Goal: Information Seeking & Learning: Get advice/opinions

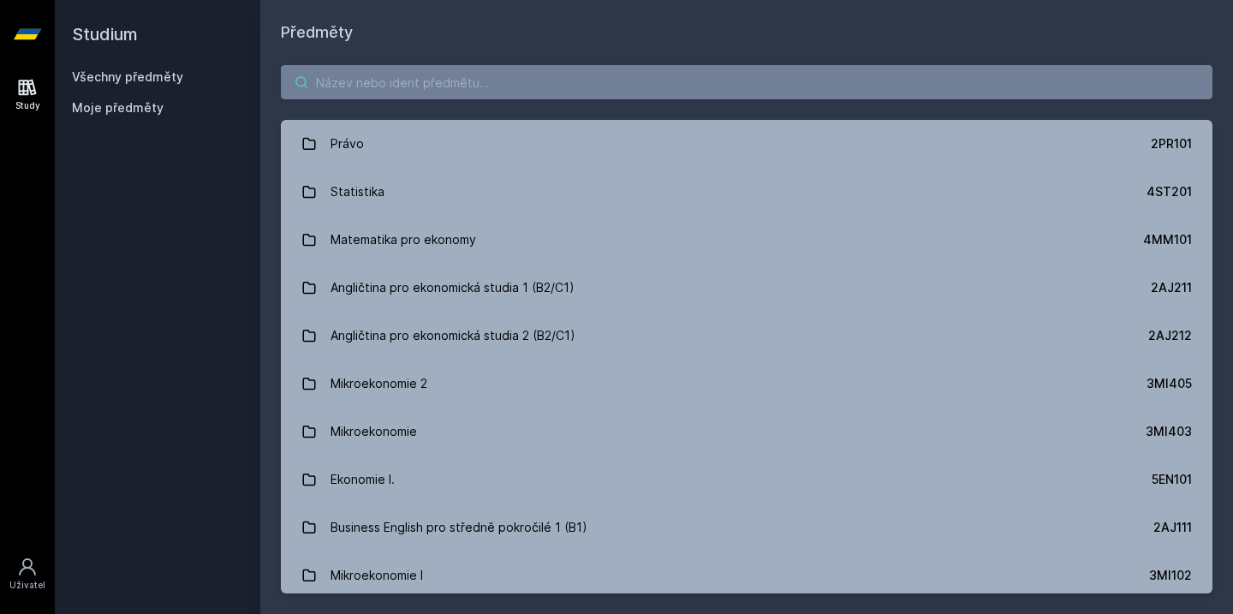
click at [555, 88] on input "search" at bounding box center [747, 82] width 932 height 34
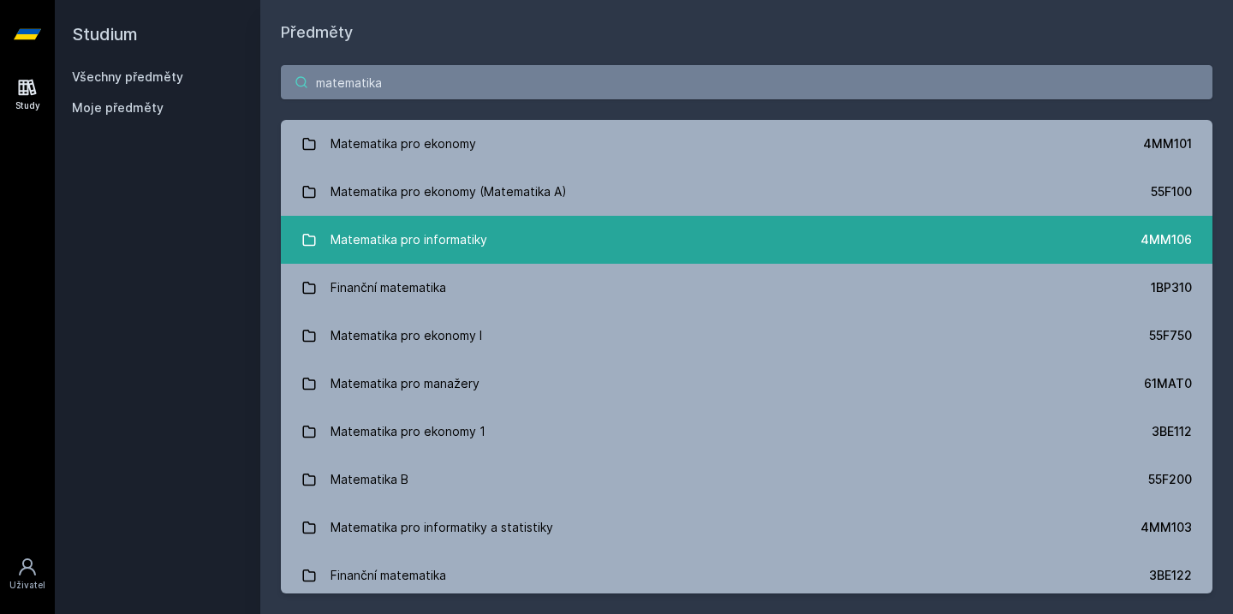
type input "matematika"
click at [493, 236] on link "Matematika pro informatiky 4MM106" at bounding box center [747, 240] width 932 height 48
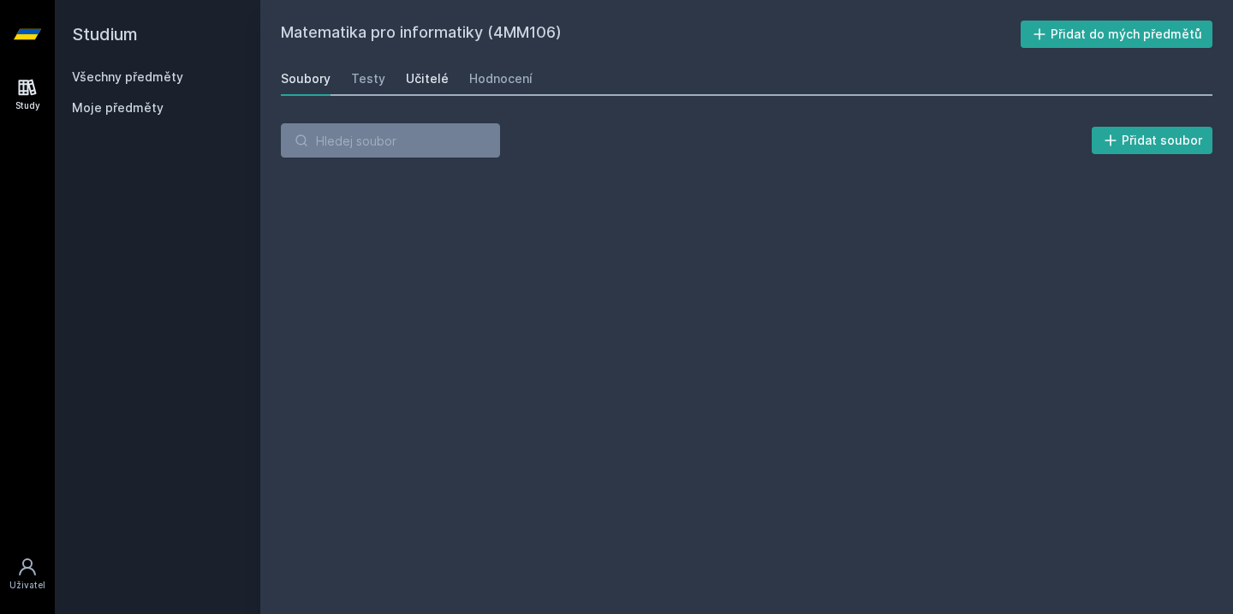
click at [430, 83] on div "Učitelé" at bounding box center [427, 78] width 43 height 17
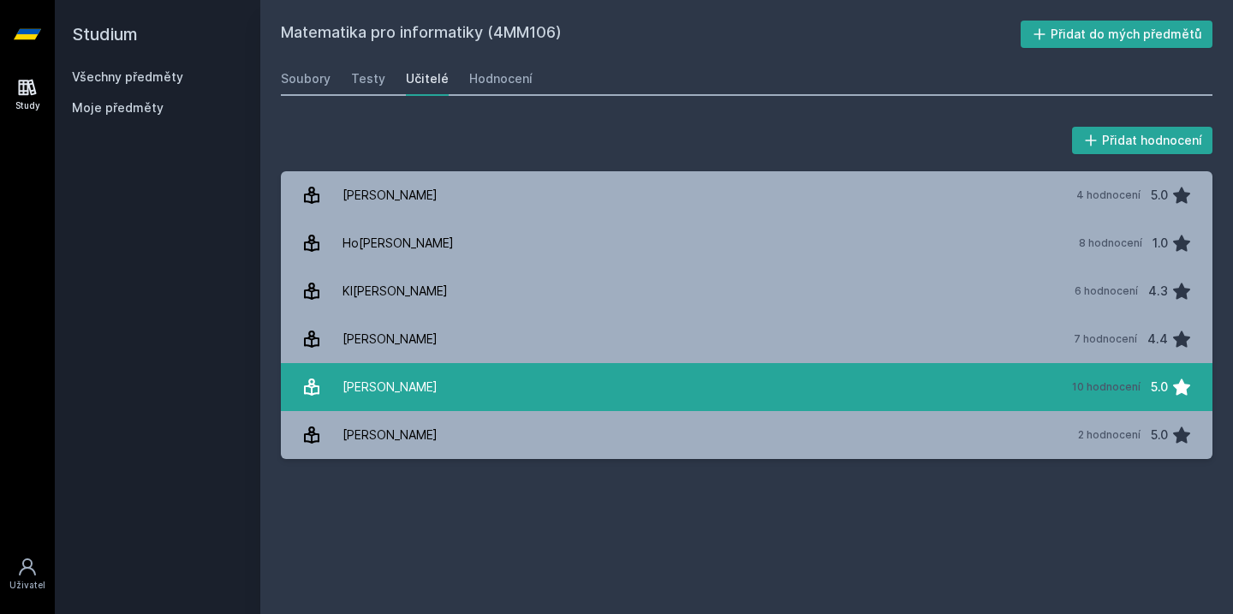
click at [503, 395] on link "[PERSON_NAME] 10 hodnocení 5.0" at bounding box center [747, 387] width 932 height 48
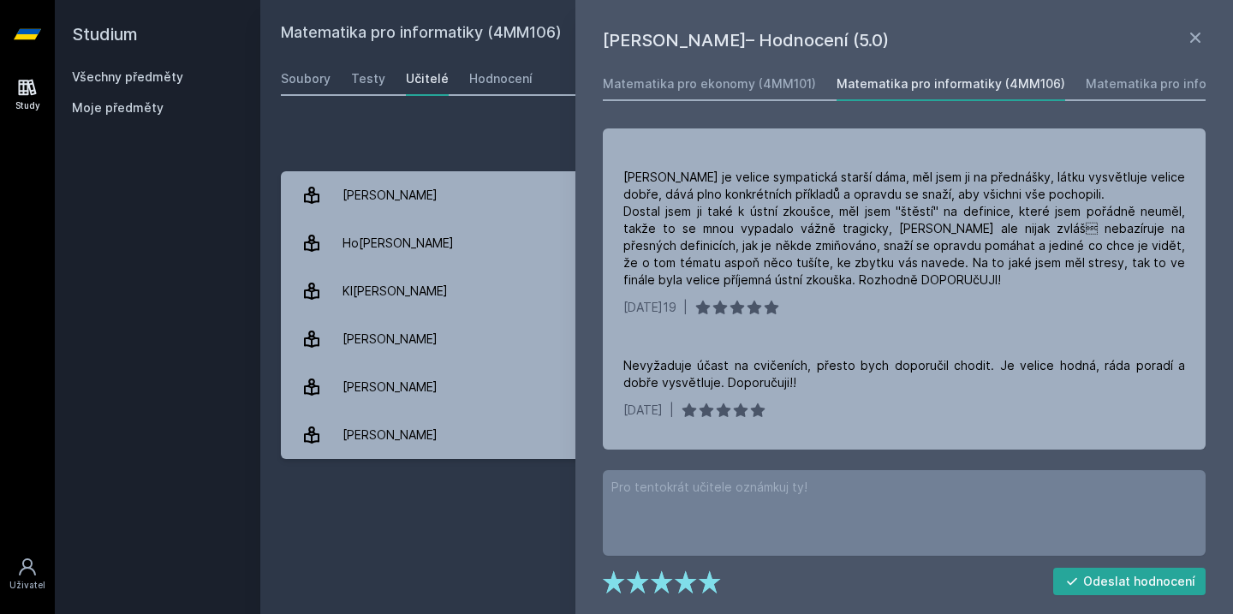
scroll to position [933, 0]
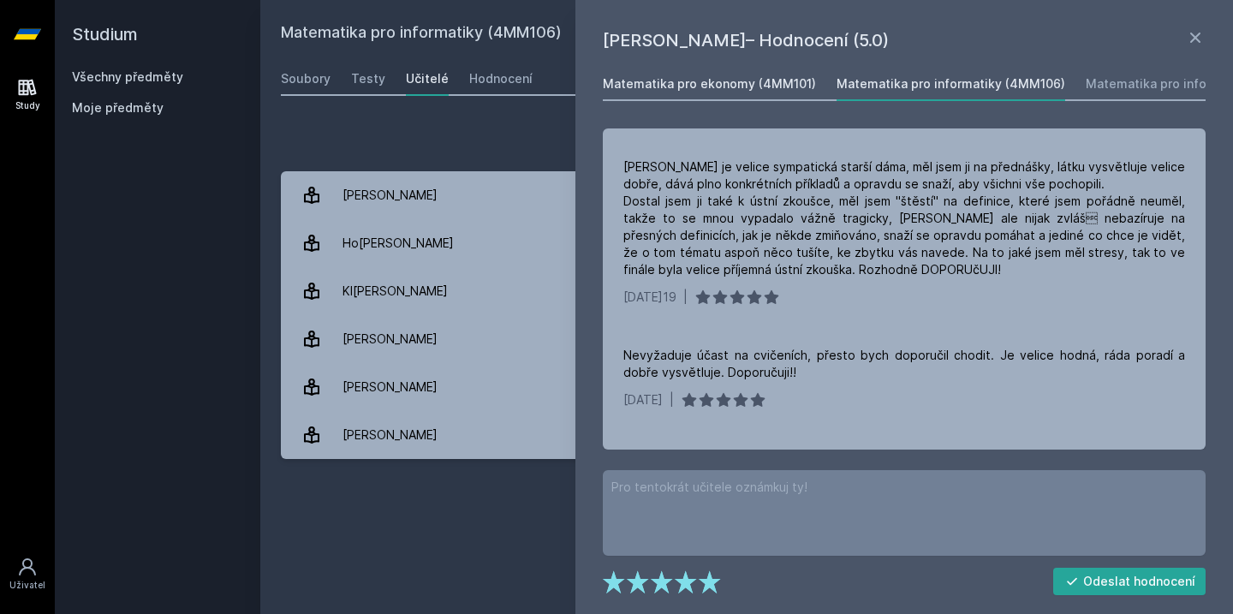
click at [746, 73] on link "Matematika pro ekonomy (4MM101)" at bounding box center [709, 84] width 213 height 34
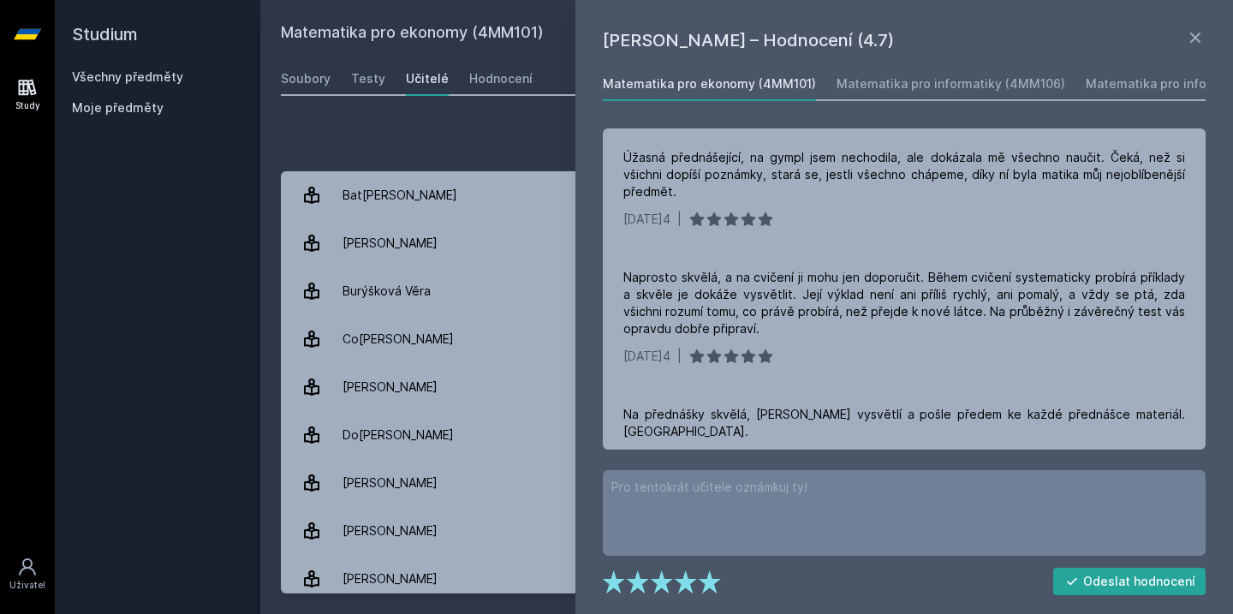
click at [455, 148] on div "Přidat hodnocení" at bounding box center [747, 140] width 932 height 34
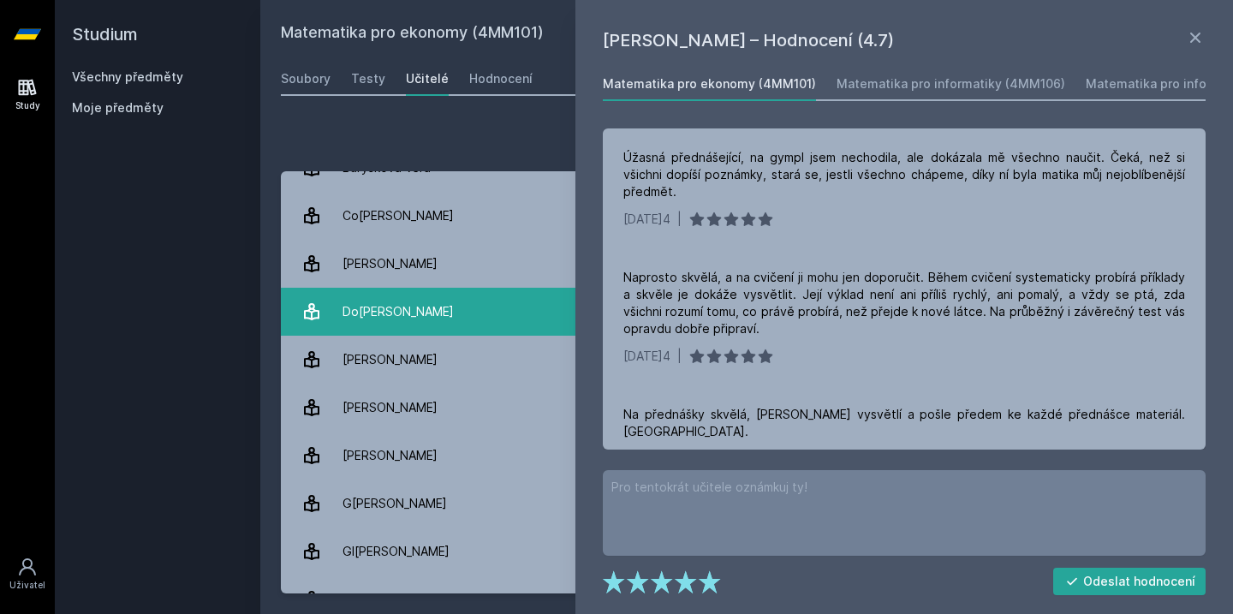
scroll to position [128, 0]
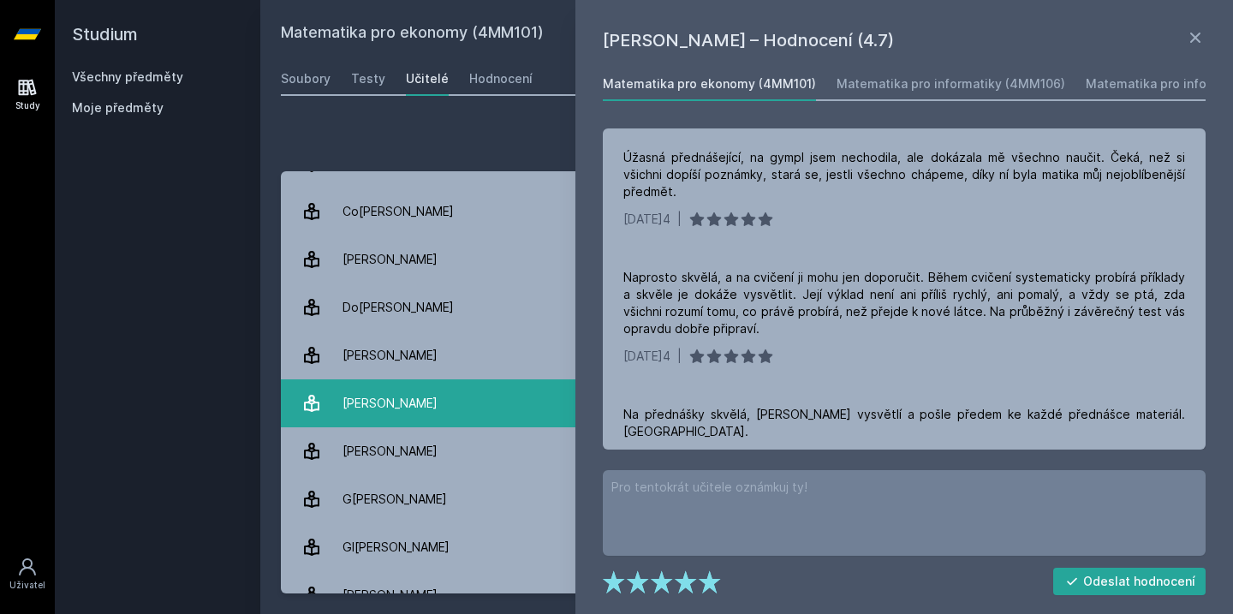
click at [465, 409] on link "Dotlačilová Petr[PERSON_NAME] 13 hodnocení 4.9" at bounding box center [747, 403] width 932 height 48
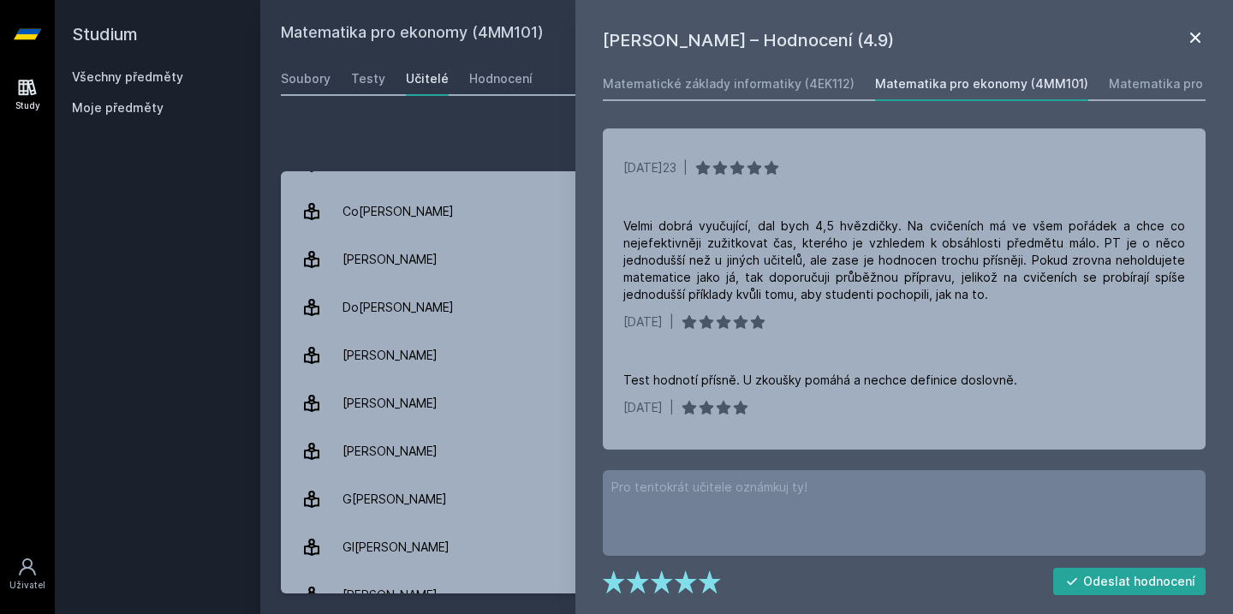
click at [1199, 31] on icon at bounding box center [1195, 37] width 21 height 21
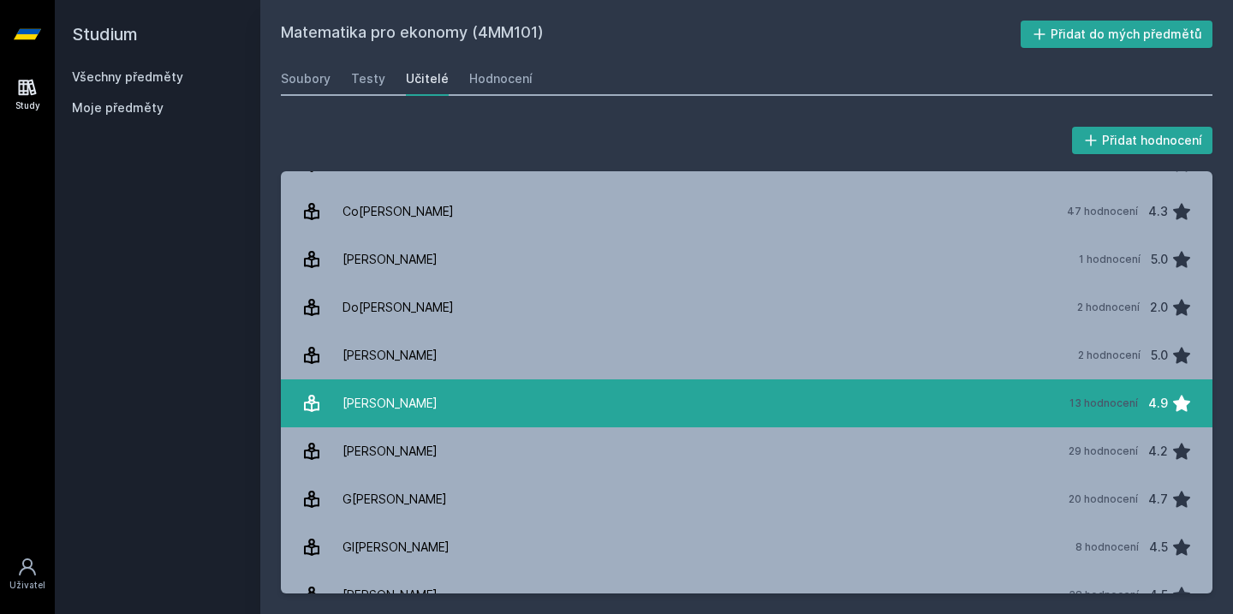
click at [592, 402] on link "Dotlačilová Petr[PERSON_NAME] 13 hodnocení 4.9" at bounding box center [747, 403] width 932 height 48
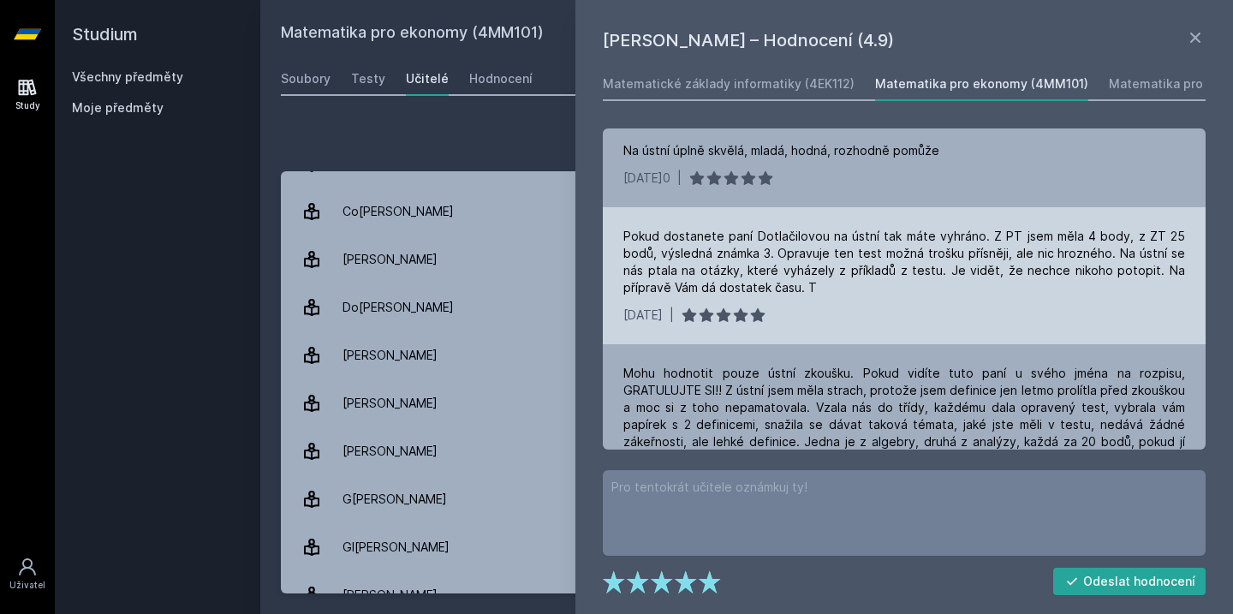
scroll to position [318, 0]
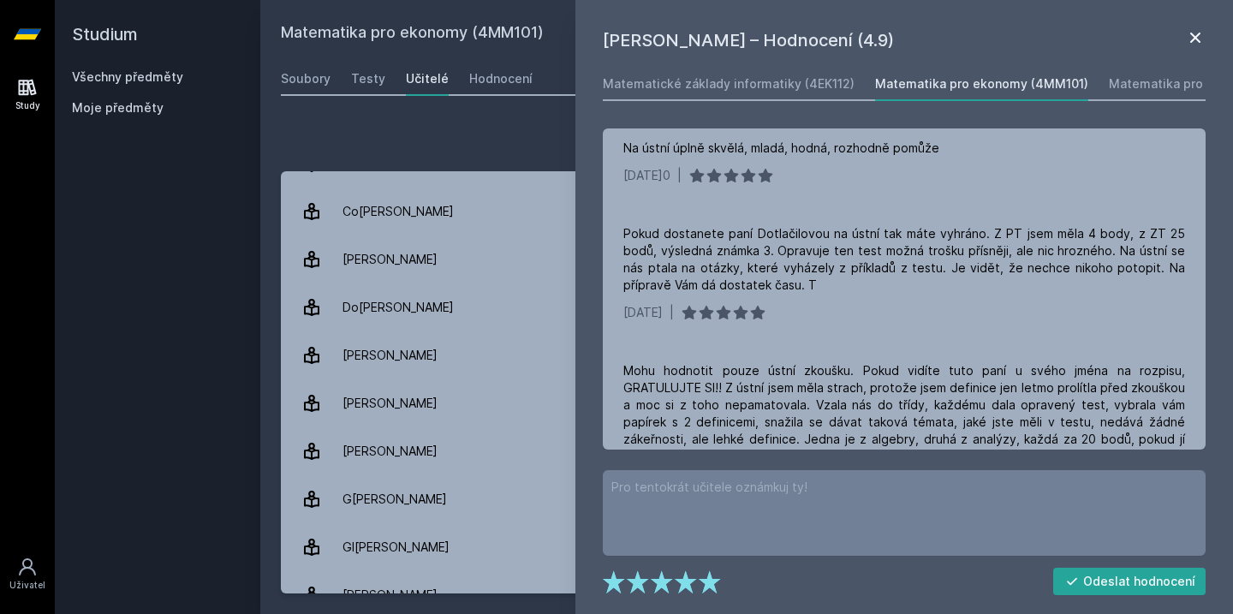
click at [1197, 43] on icon at bounding box center [1195, 37] width 21 height 21
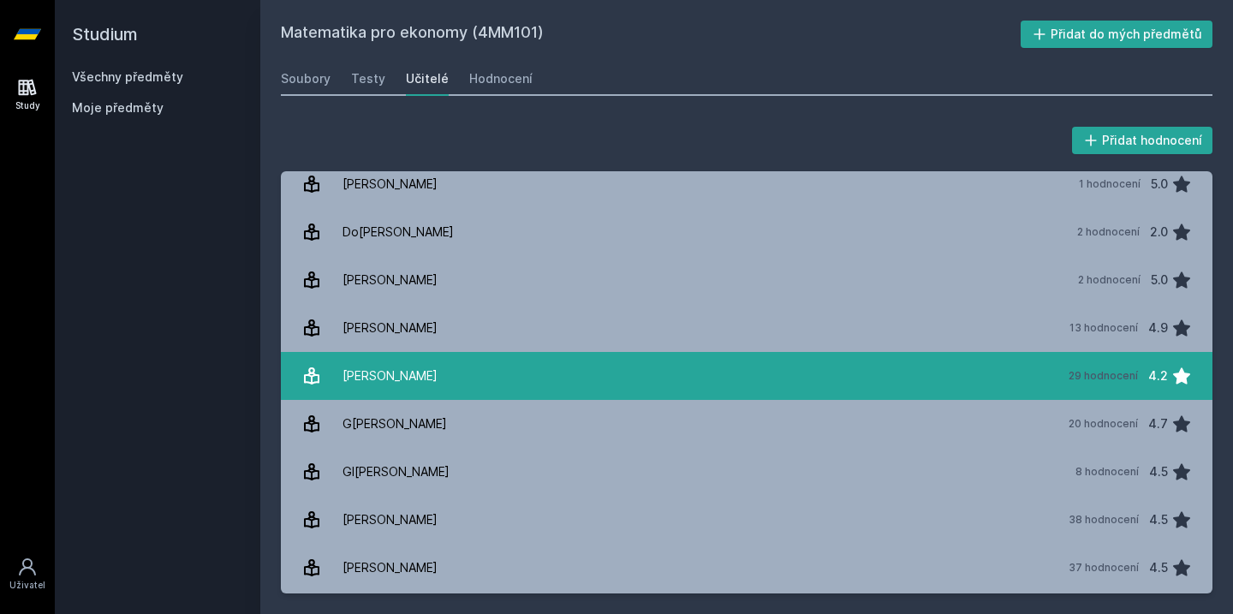
scroll to position [206, 0]
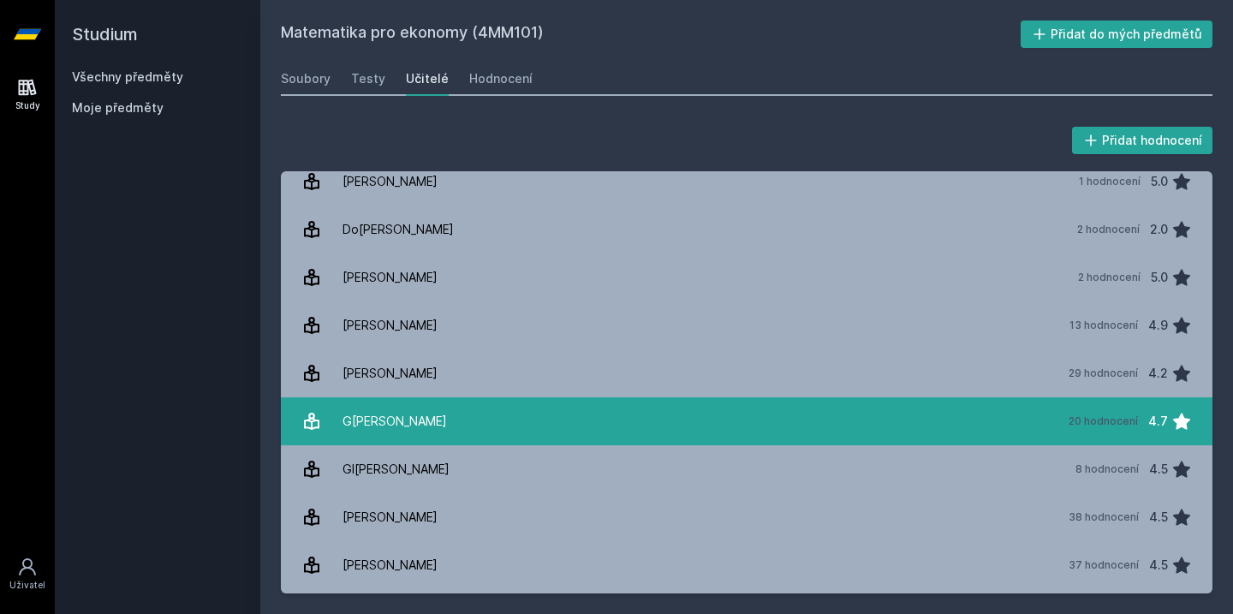
click at [642, 433] on link "Gl[PERSON_NAME] 20 hodnocení 4.7" at bounding box center [747, 421] width 932 height 48
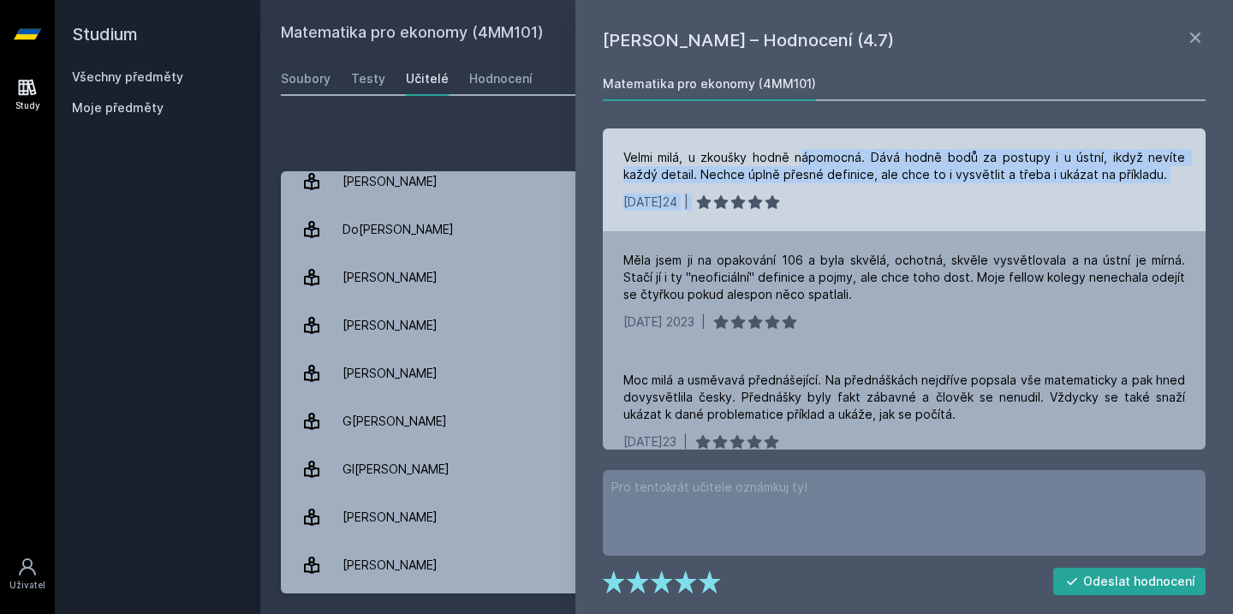
drag, startPoint x: 791, startPoint y: 150, endPoint x: 836, endPoint y: 193, distance: 61.8
click at [836, 194] on div "Velmi milá, u zkoušky hodně nápomocná. Dává hodně bodů za postupy i u ústní, ik…" at bounding box center [904, 179] width 603 height 103
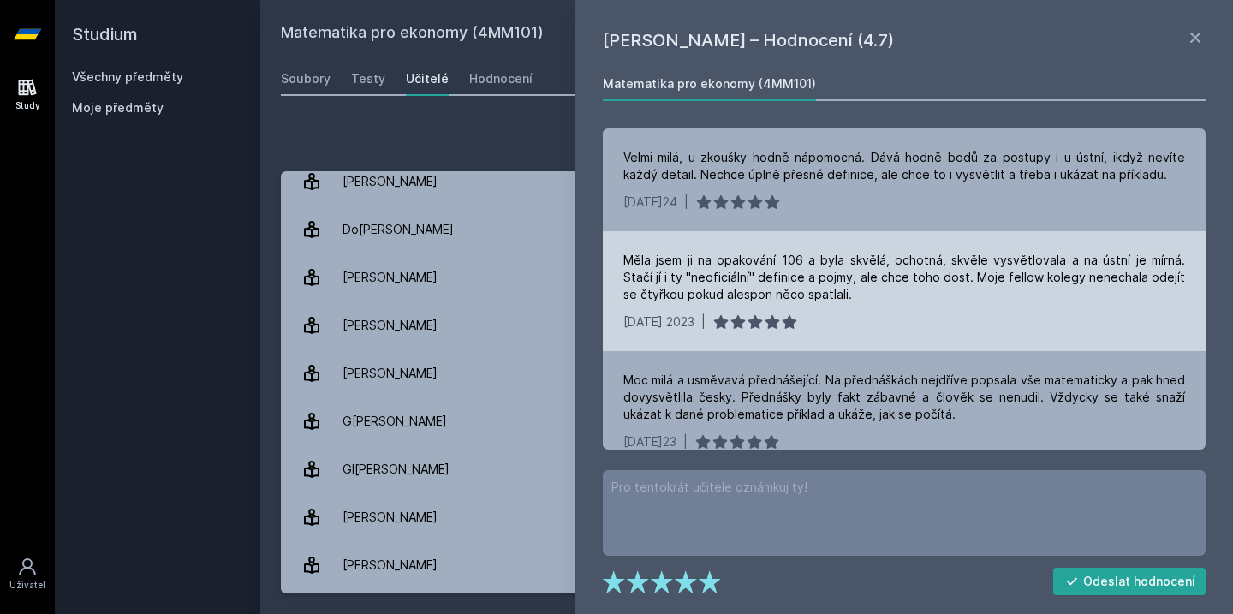
click at [845, 296] on div "Měla jsem ji na opakování 106 a byla skvělá, ochotná, skvěle vysvětlovala a na …" at bounding box center [905, 277] width 562 height 51
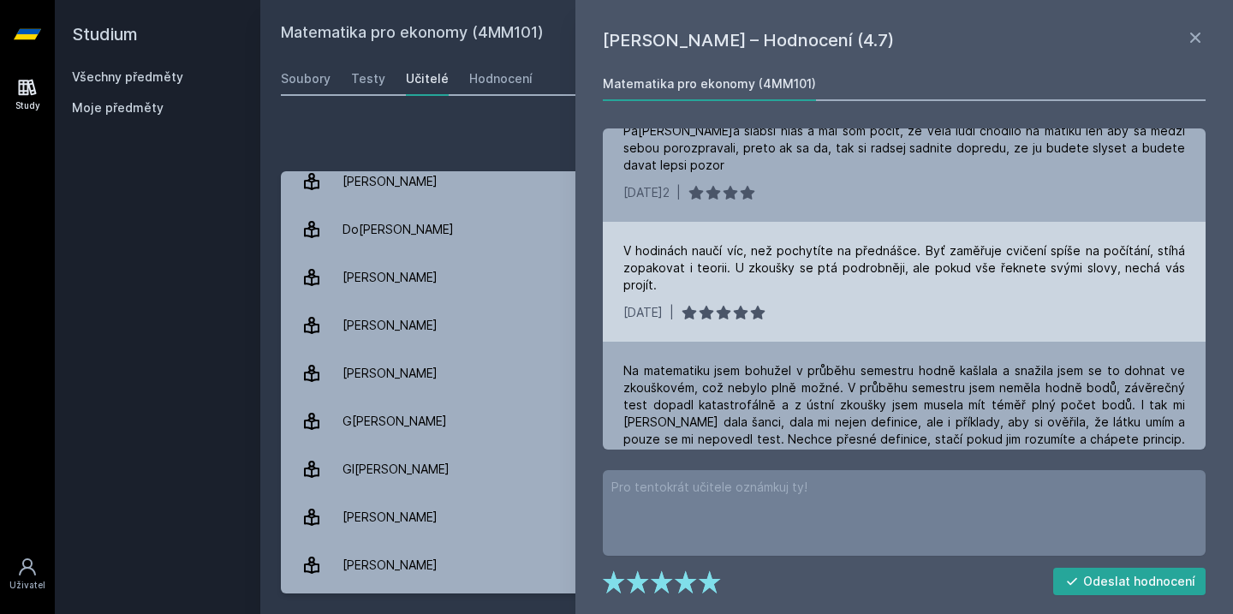
scroll to position [781, 0]
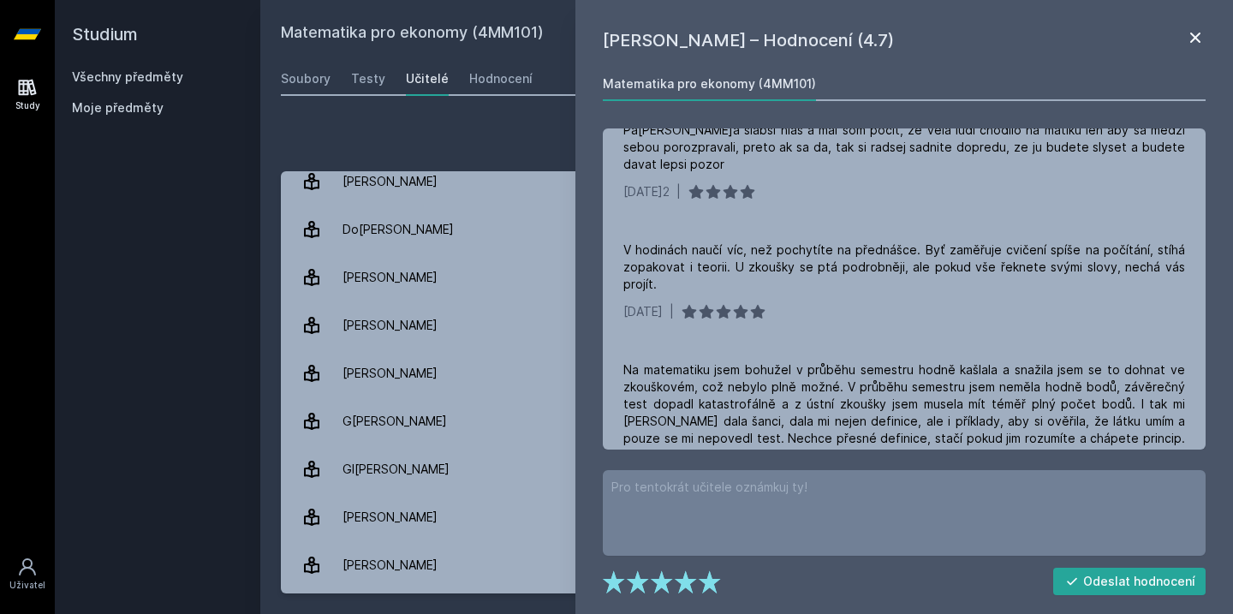
click at [1197, 42] on icon at bounding box center [1195, 37] width 21 height 21
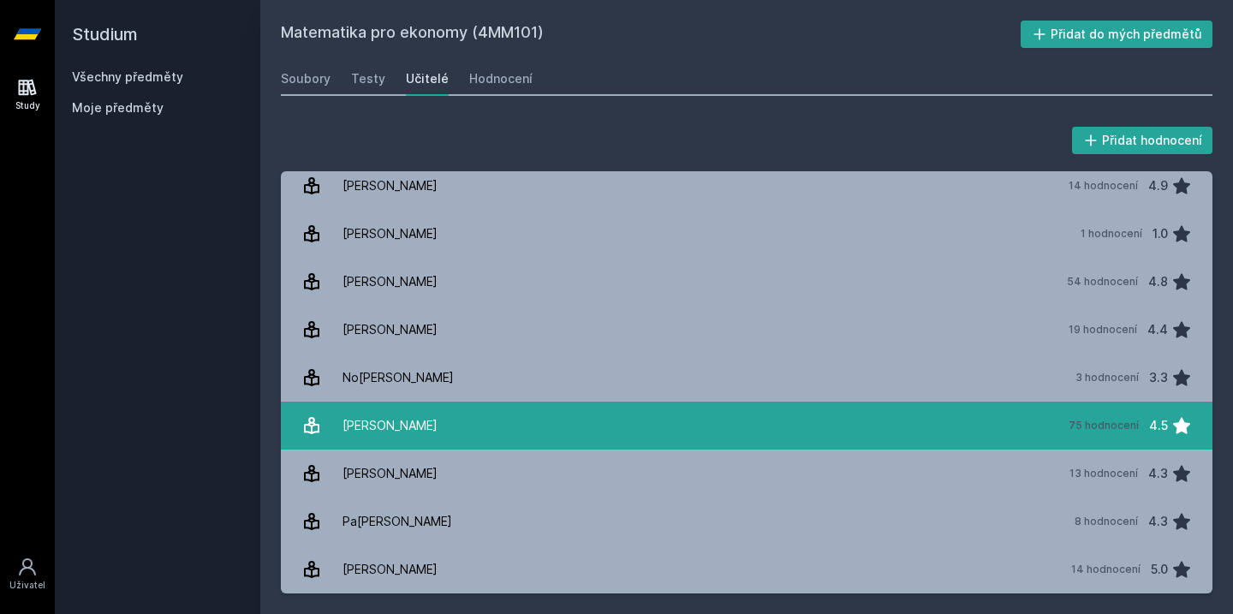
click at [487, 423] on link "[PERSON_NAME] 75 hodnocení 4.5" at bounding box center [747, 426] width 932 height 48
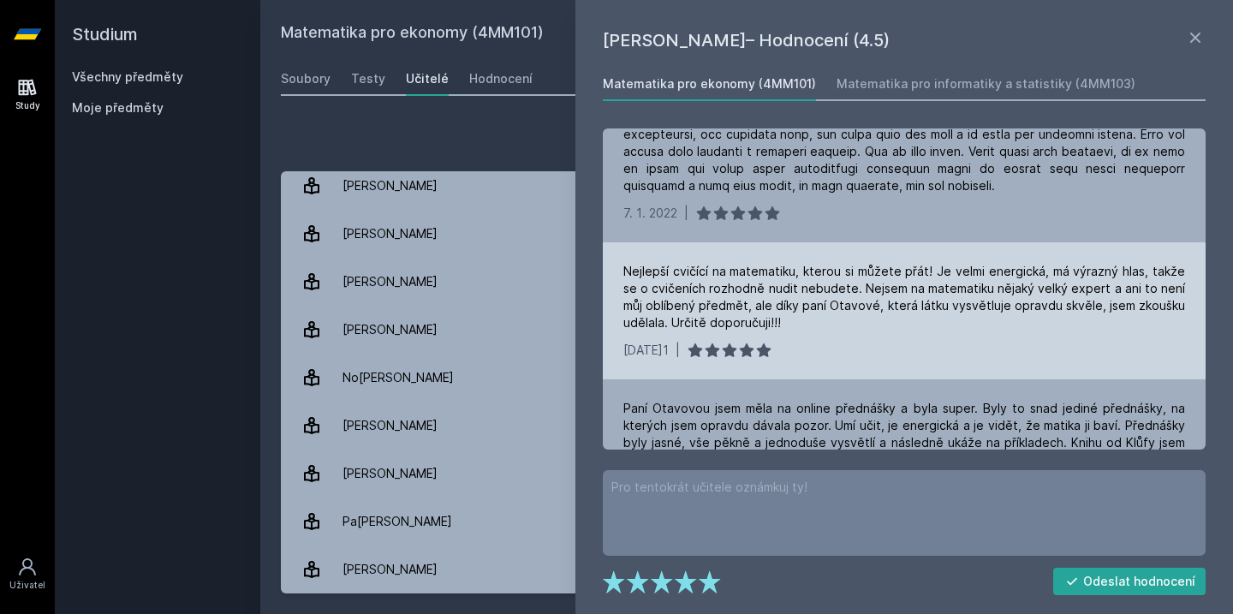
scroll to position [986, 0]
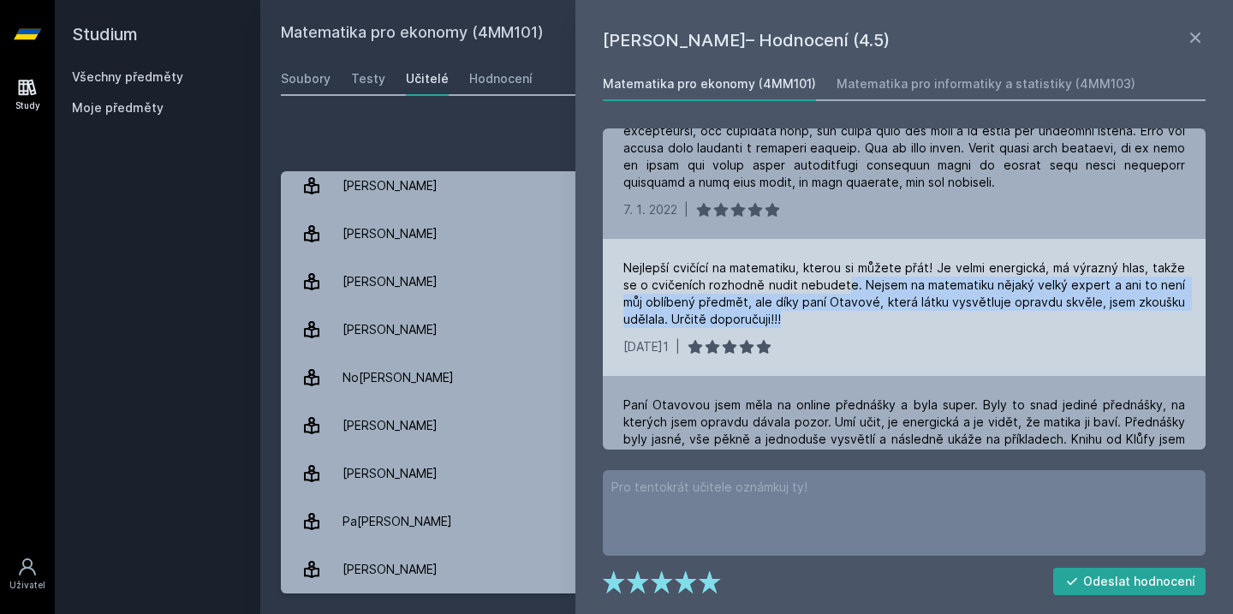
drag, startPoint x: 847, startPoint y: 278, endPoint x: 940, endPoint y: 321, distance: 102.3
click at [940, 321] on div "Nejlepší cvičící na matematiku, kterou si můžete přát! Je velmi energická, má v…" at bounding box center [905, 294] width 562 height 69
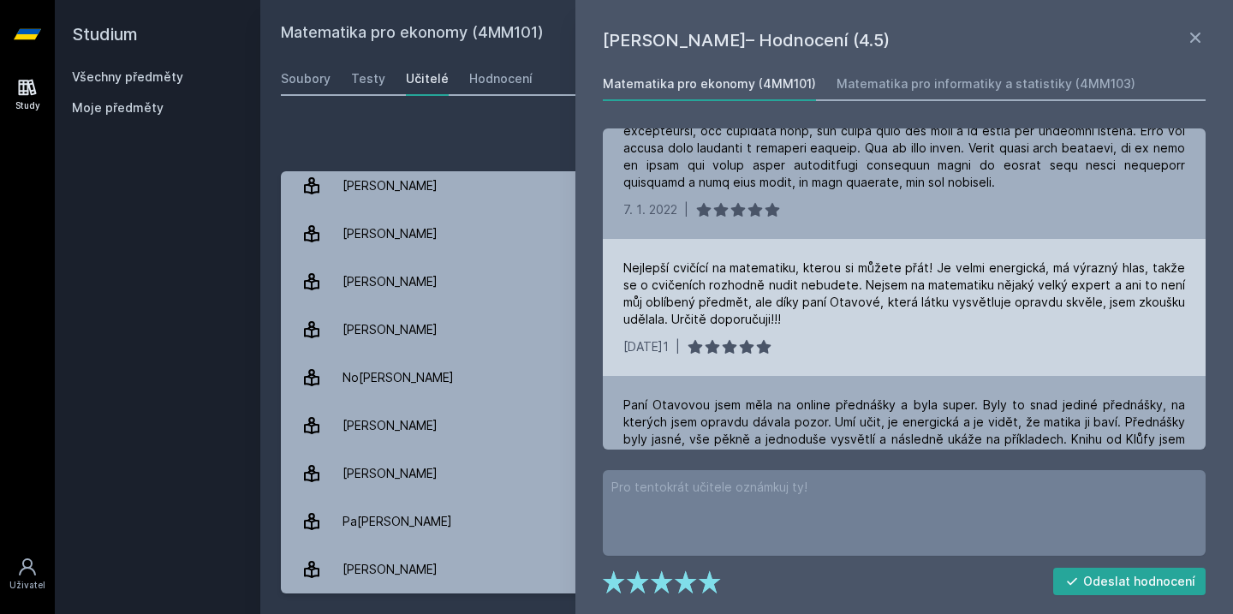
click at [938, 354] on div "[DATE] |" at bounding box center [905, 346] width 562 height 17
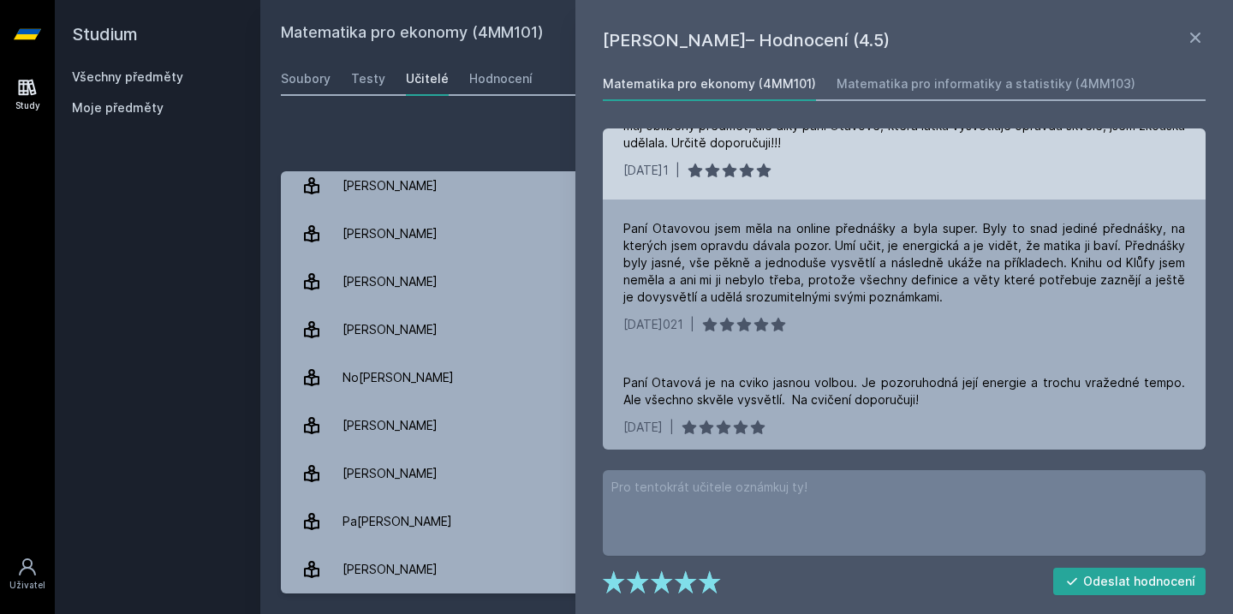
scroll to position [1187, 0]
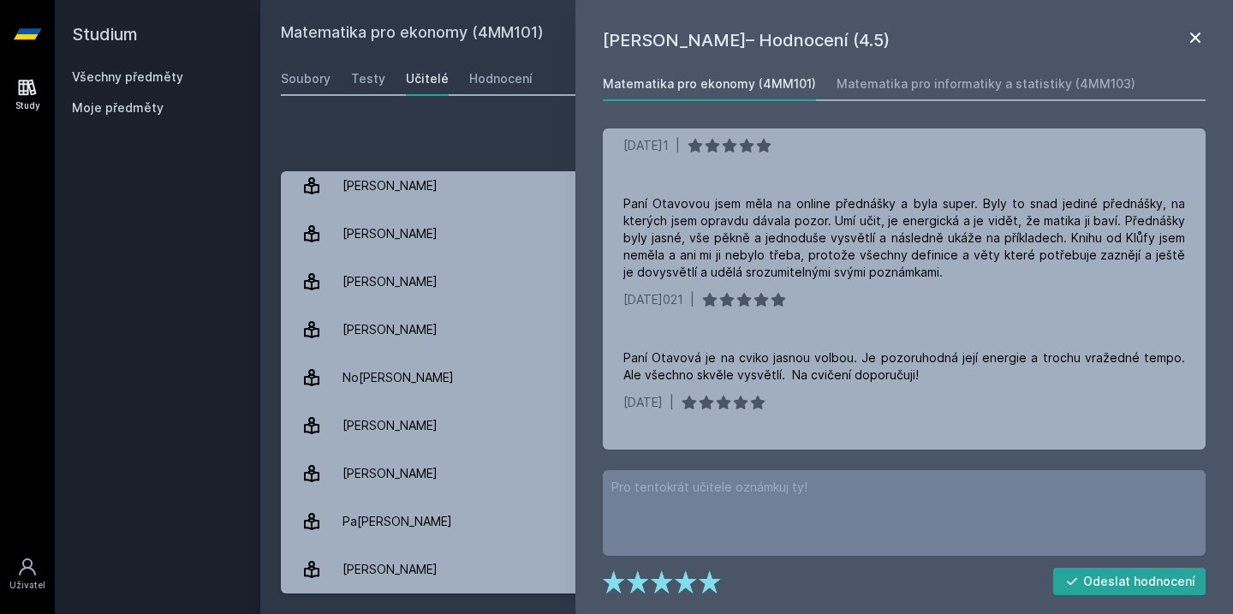
click at [1197, 27] on icon at bounding box center [1195, 37] width 21 height 21
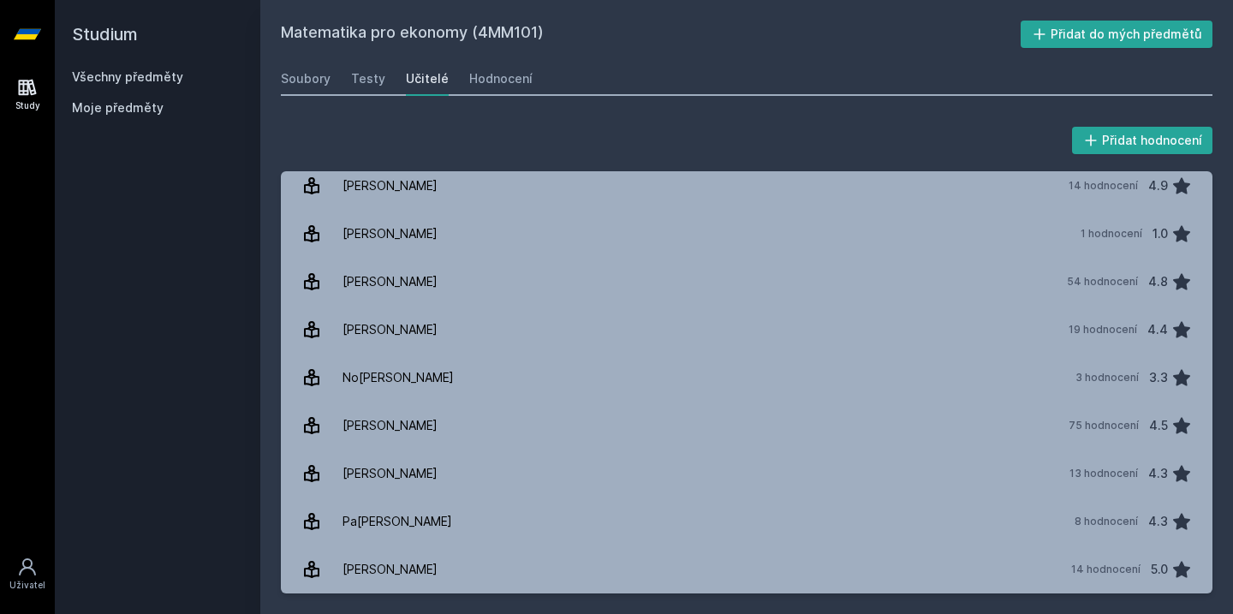
click at [854, 0] on div "Matematika pro ekonomy (4MM101) Přidat do mých předmětů [GEOGRAPHIC_DATA] Testy…" at bounding box center [746, 307] width 973 height 614
